Goal: Check status: Check status

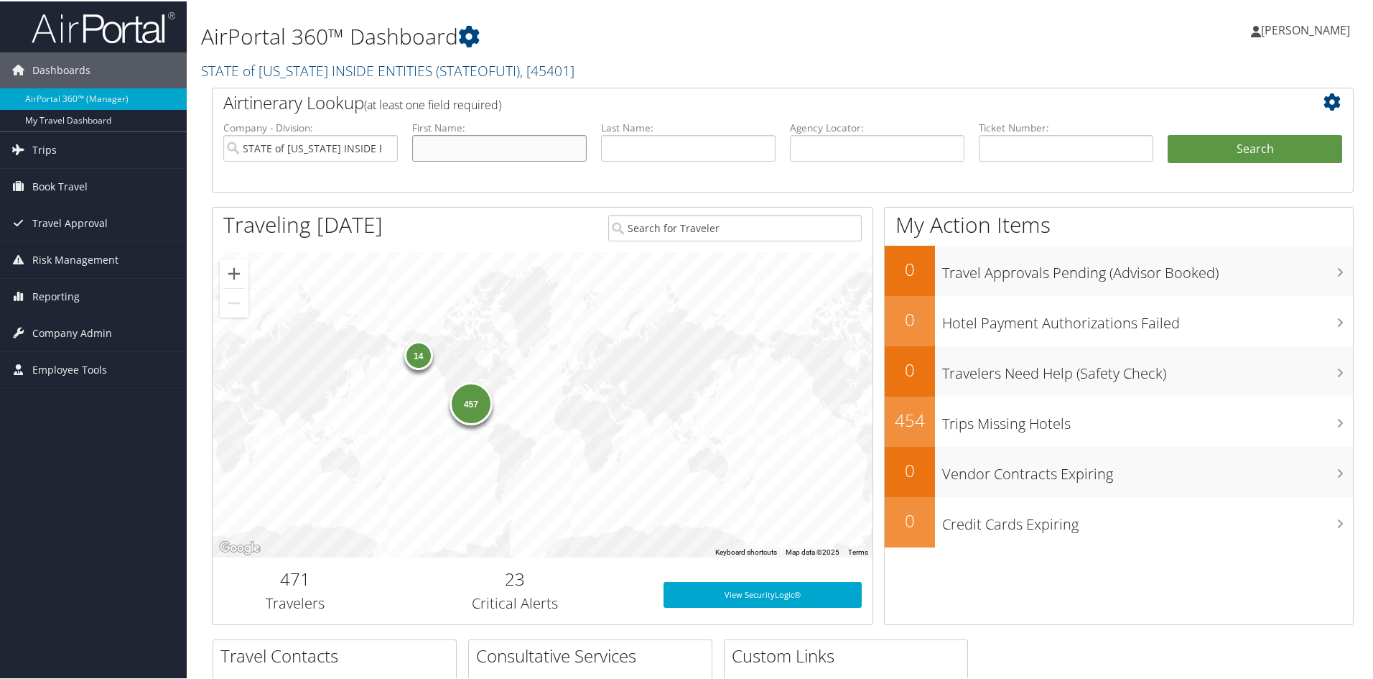
click at [510, 147] on input "text" at bounding box center [499, 147] width 175 height 27
type input "[PERSON_NAME]"
click at [1168, 134] on button "Search" at bounding box center [1255, 148] width 175 height 29
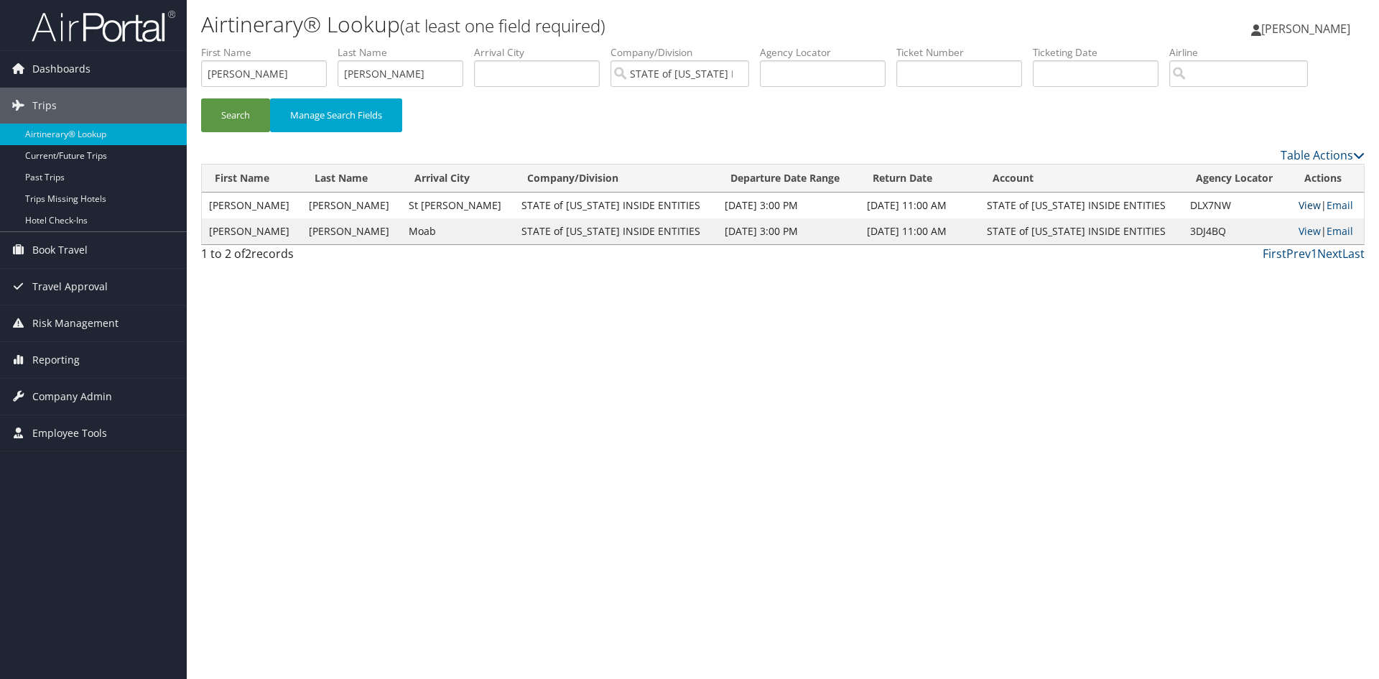
click at [1299, 203] on link "View" at bounding box center [1310, 205] width 22 height 14
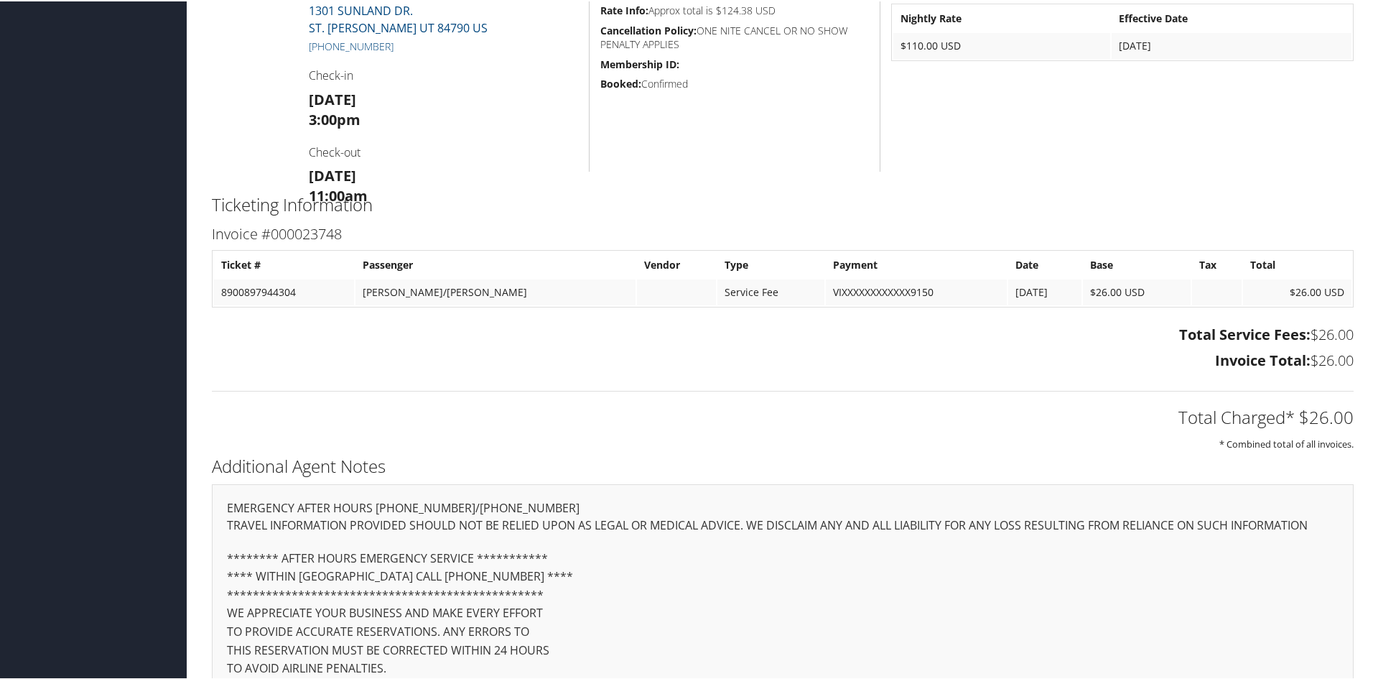
scroll to position [661, 0]
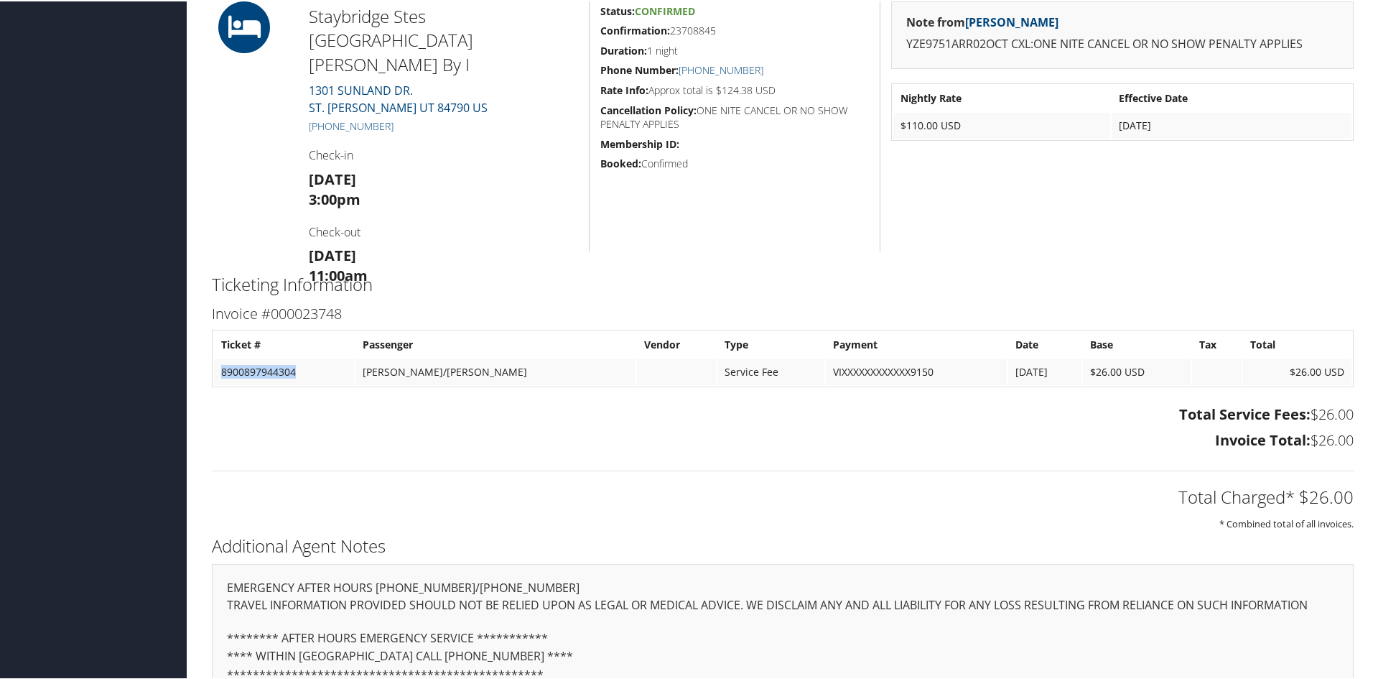
drag, startPoint x: 307, startPoint y: 372, endPoint x: 213, endPoint y: 371, distance: 94.1
click at [213, 371] on table "Ticket # Passenger Vendor Type Payment Date Base Tax Total 8900897944304 STOKES…" at bounding box center [783, 356] width 1142 height 57
copy td "8900897944304"
